Goal: Information Seeking & Learning: Learn about a topic

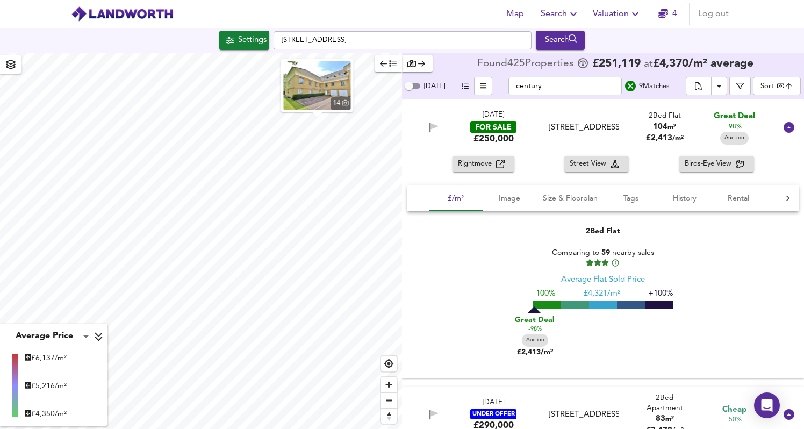
scroll to position [676, 0]
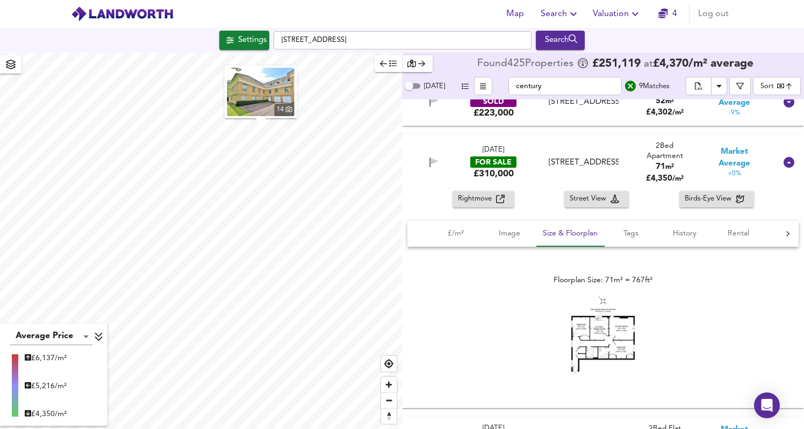
click at [244, 159] on div "14" at bounding box center [201, 241] width 402 height 376
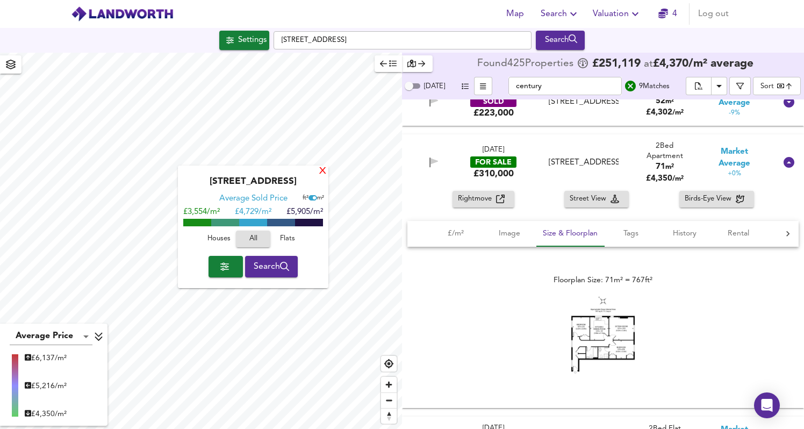
click at [322, 170] on div "X" at bounding box center [322, 172] width 9 height 10
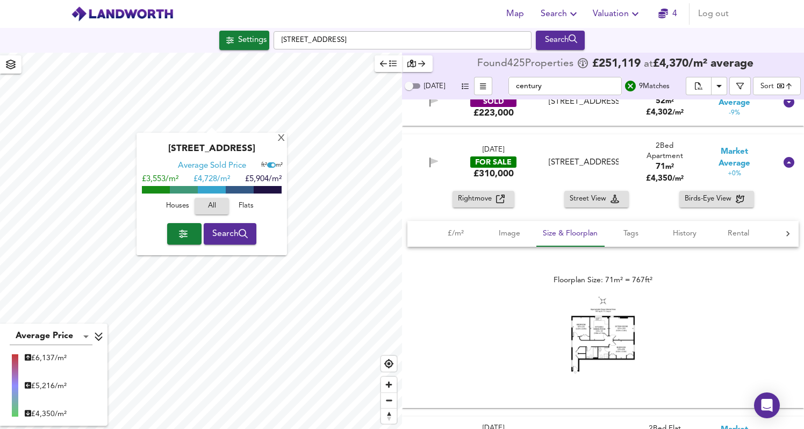
click at [285, 141] on div "[GEOGRAPHIC_DATA] Average Sold Price ft² m² £3,553/m² £ 4,728/m² £5,904/m² Hous…" at bounding box center [211, 194] width 150 height 123
click at [281, 137] on div "X" at bounding box center [281, 139] width 9 height 10
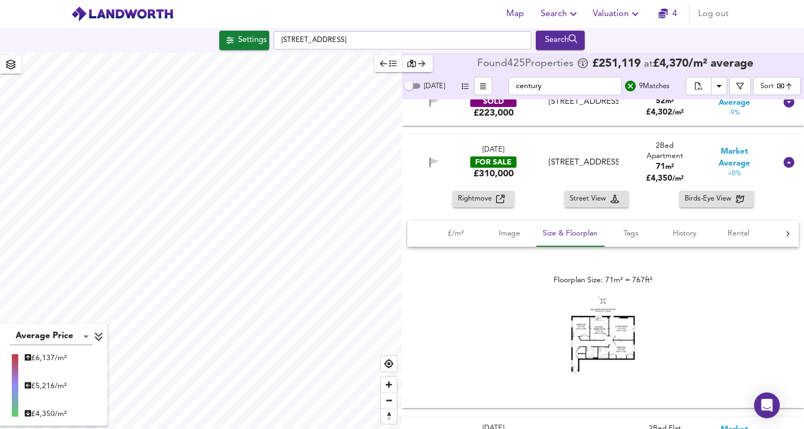
click at [574, 82] on input "century" at bounding box center [564, 86] width 113 height 18
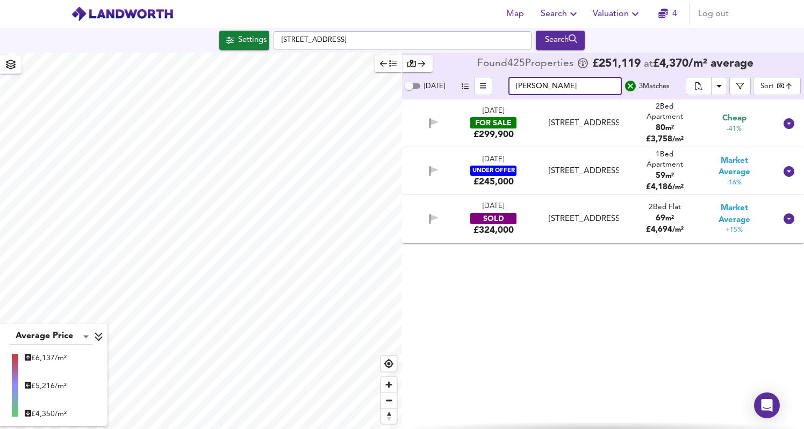
scroll to position [0, 0]
type input "[PERSON_NAME]"
click at [586, 225] on div "[STREET_ADDRESS]" at bounding box center [583, 218] width 69 height 11
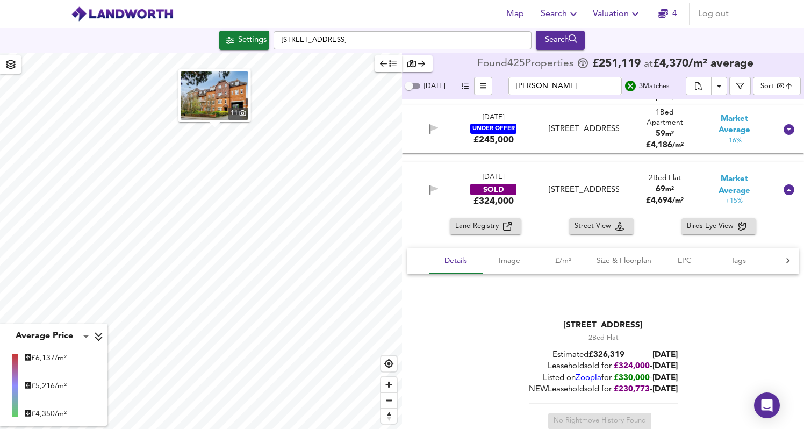
scroll to position [121, 0]
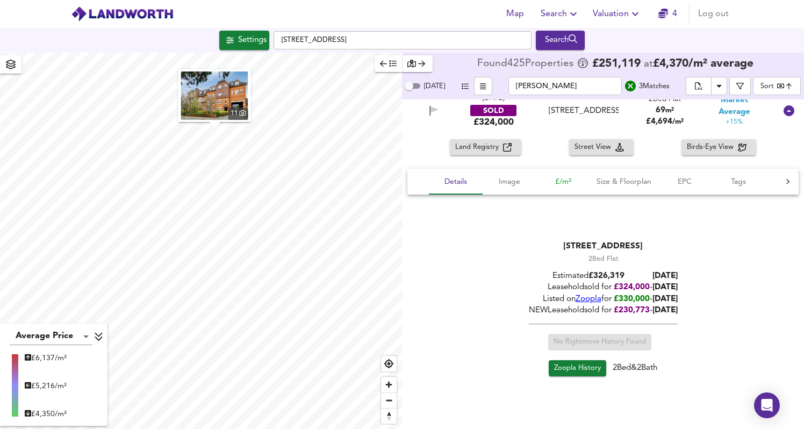
click at [556, 186] on span "£/m²" at bounding box center [563, 181] width 41 height 13
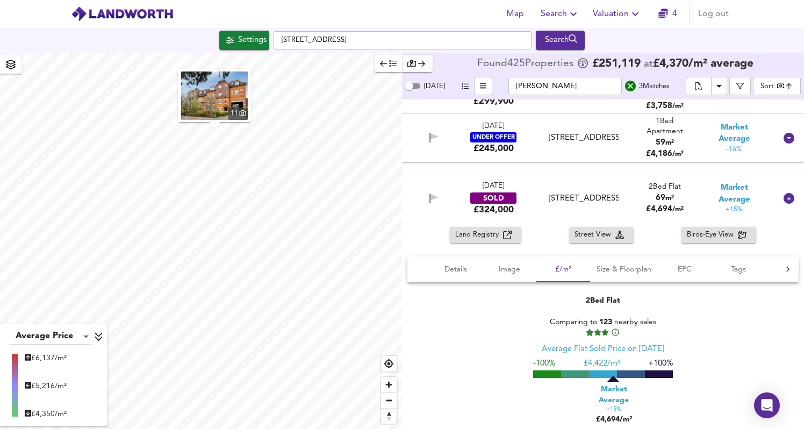
scroll to position [0, 0]
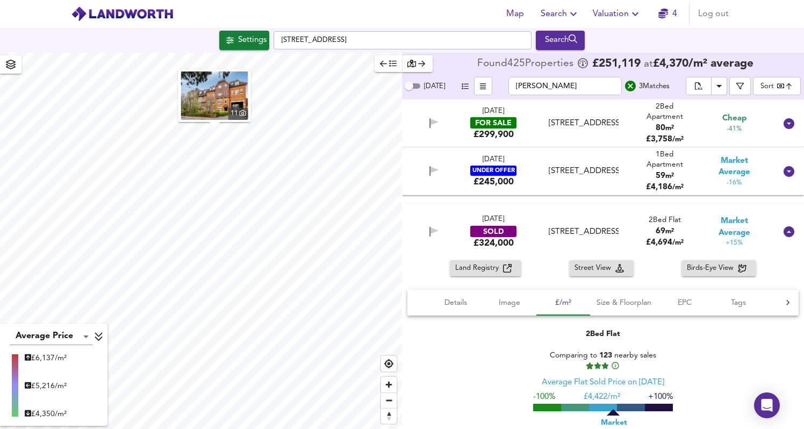
click at [577, 177] on div "[STREET_ADDRESS]" at bounding box center [583, 171] width 69 height 11
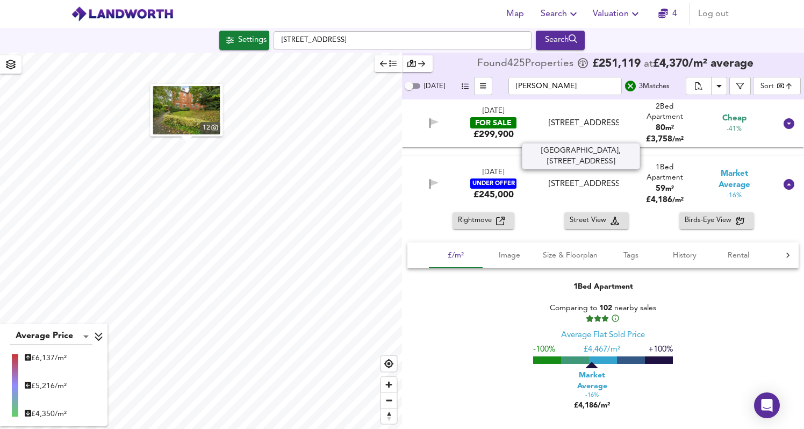
click at [574, 129] on div "[STREET_ADDRESS]" at bounding box center [583, 123] width 69 height 11
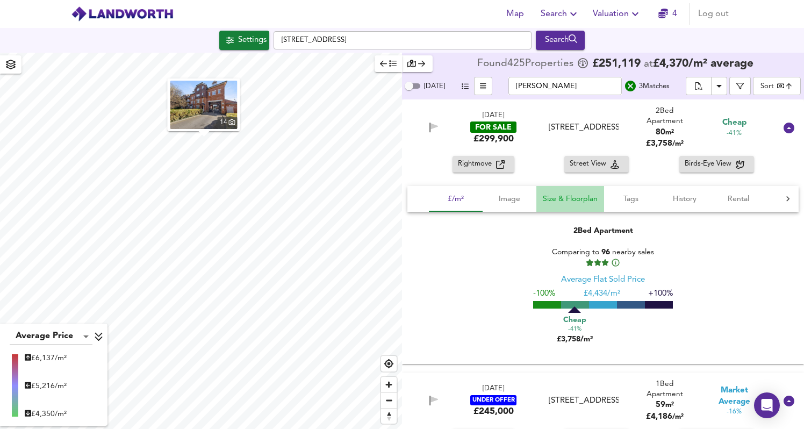
click at [541, 202] on button "Size & Floorplan" at bounding box center [570, 199] width 68 height 26
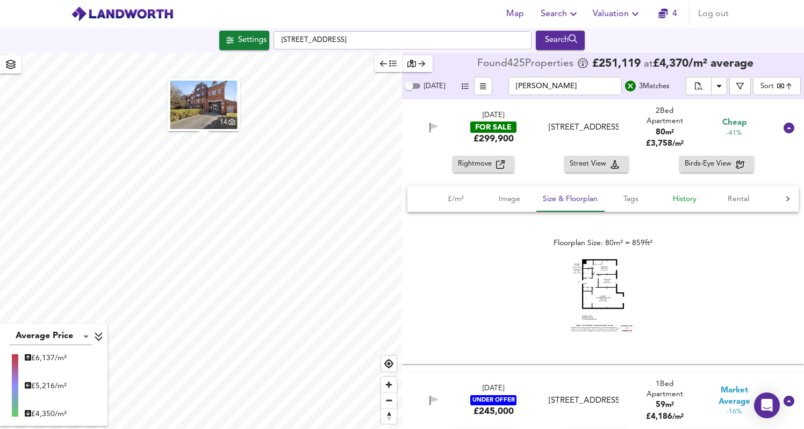
click at [697, 204] on span "History" at bounding box center [684, 198] width 41 height 13
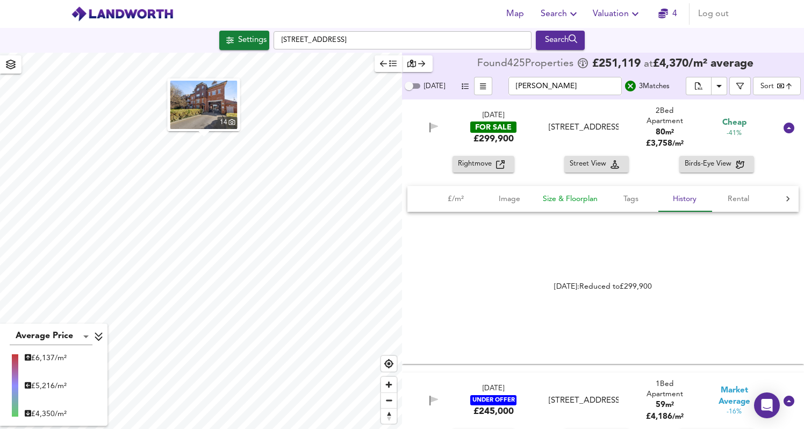
click at [559, 196] on span "Size & Floorplan" at bounding box center [570, 198] width 55 height 13
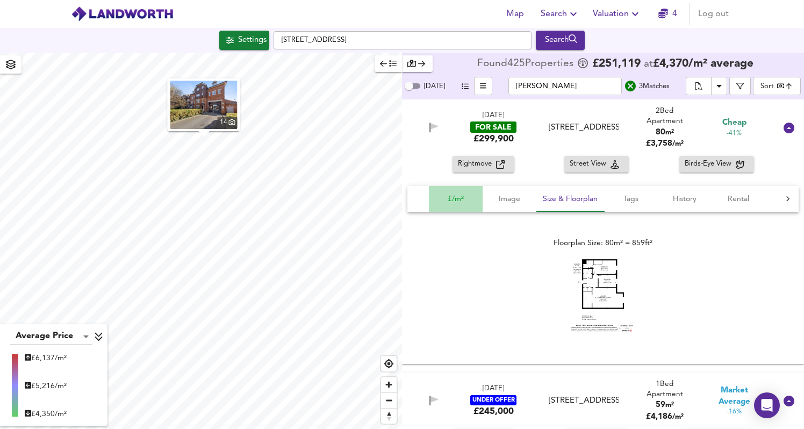
click at [462, 203] on span "£/m²" at bounding box center [455, 198] width 41 height 13
